Goal: Download file/media

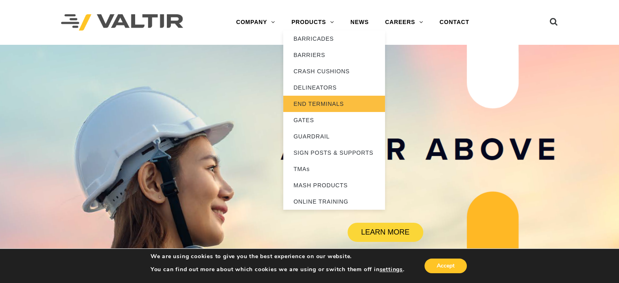
click at [312, 103] on link "END TERMINALS" at bounding box center [334, 104] width 102 height 16
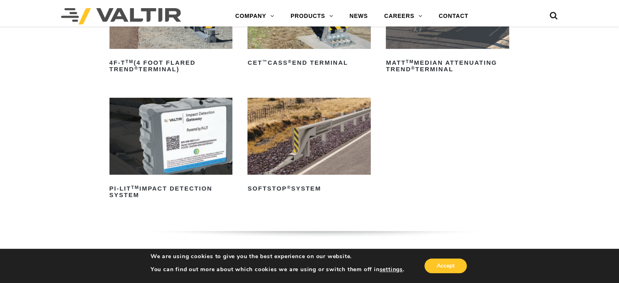
scroll to position [163, 0]
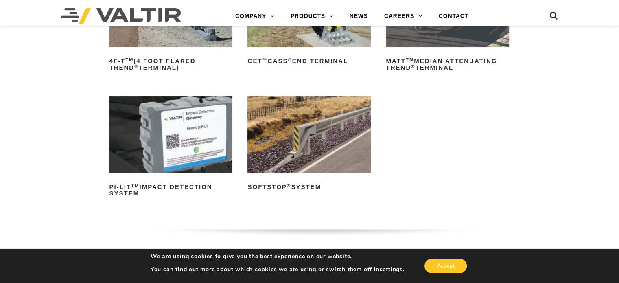
click at [308, 132] on img at bounding box center [308, 134] width 123 height 77
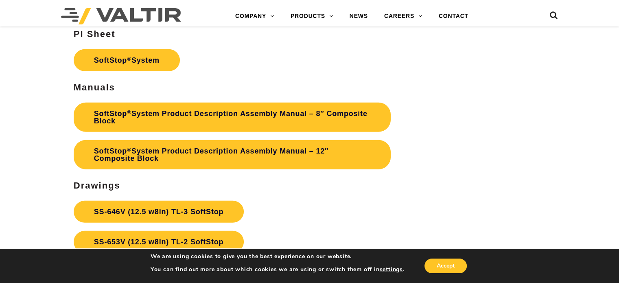
scroll to position [2441, 0]
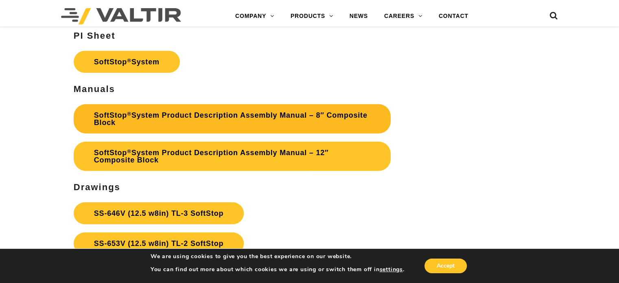
click at [205, 114] on link "SoftStop ® System Product Description Assembly Manual – 8″ Composite Block" at bounding box center [232, 118] width 317 height 29
